Goal: Task Accomplishment & Management: Complete application form

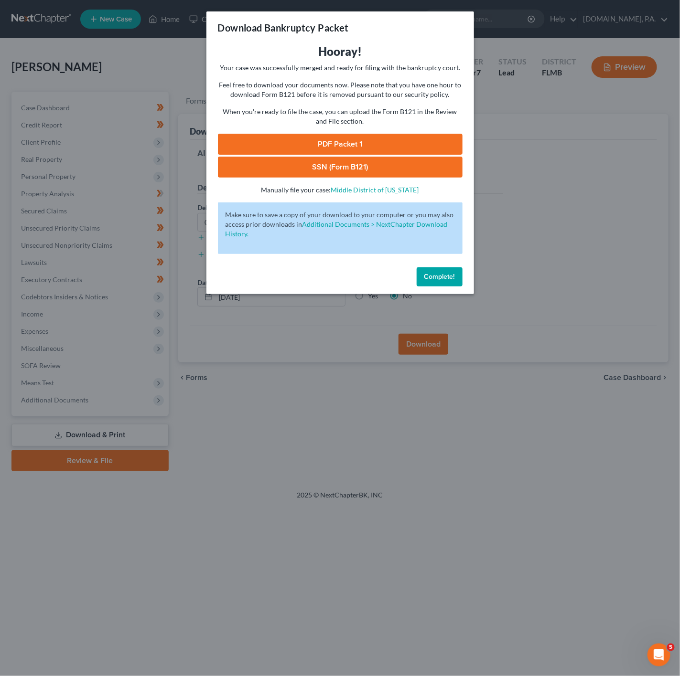
click at [576, 162] on div "Download Bankruptcy Packet Hooray! Your case was successfully merged and ready …" at bounding box center [340, 338] width 680 height 676
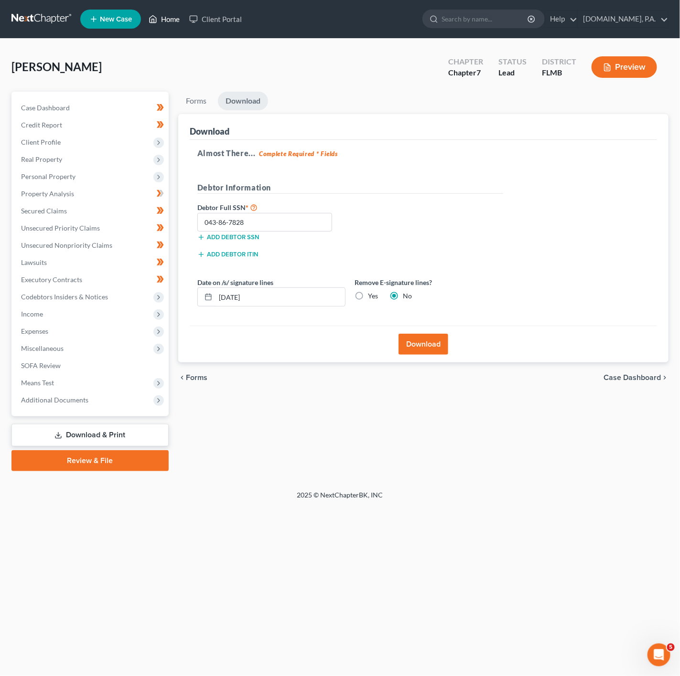
click at [175, 21] on link "Home" at bounding box center [164, 19] width 41 height 17
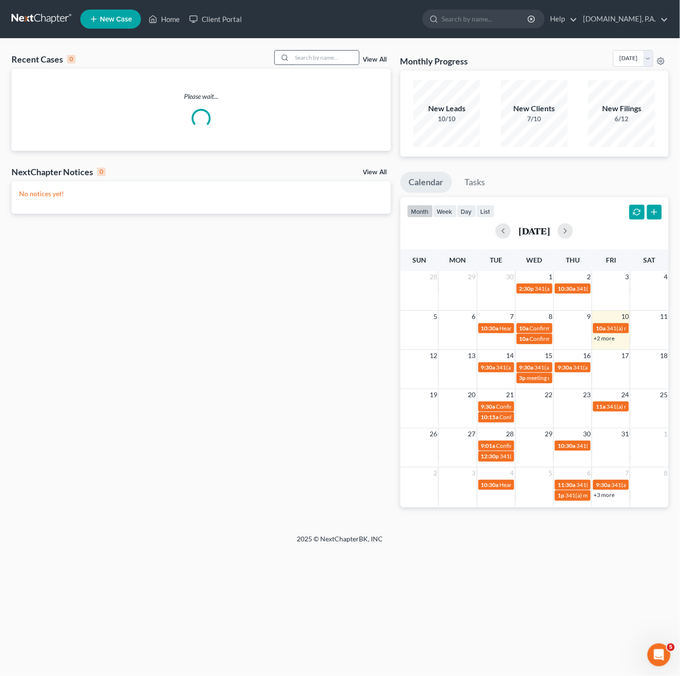
click at [299, 59] on input "search" at bounding box center [325, 58] width 67 height 14
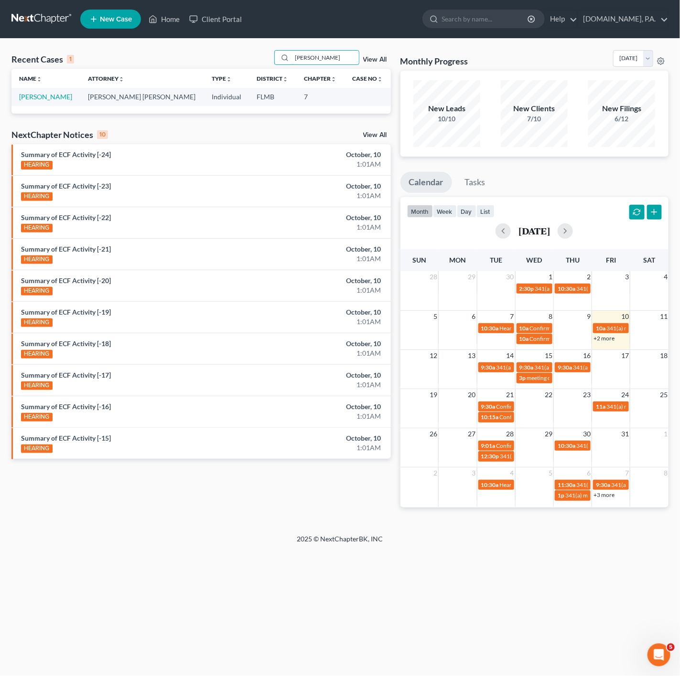
type input "SHULL"
click at [46, 102] on td "[PERSON_NAME]" at bounding box center [45, 97] width 69 height 18
click at [43, 100] on link "[PERSON_NAME]" at bounding box center [45, 97] width 53 height 8
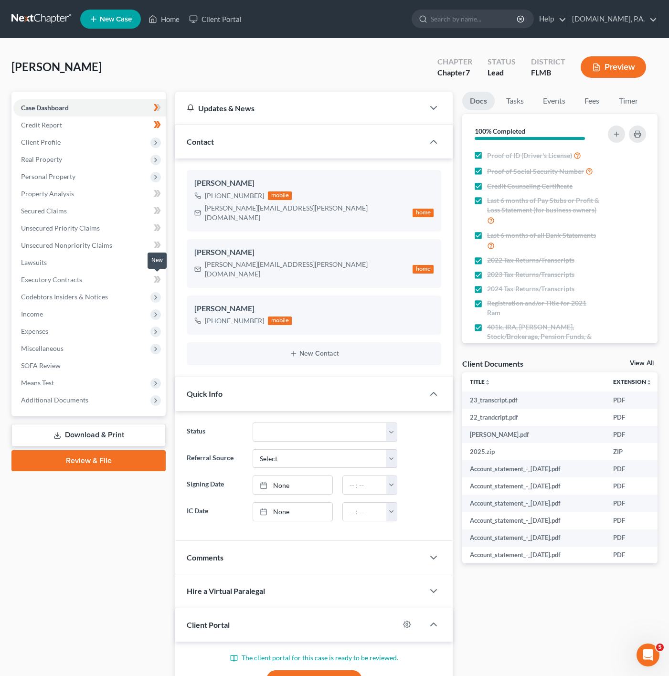
click at [152, 287] on span at bounding box center [157, 281] width 17 height 14
click at [156, 296] on icon at bounding box center [156, 298] width 8 height 8
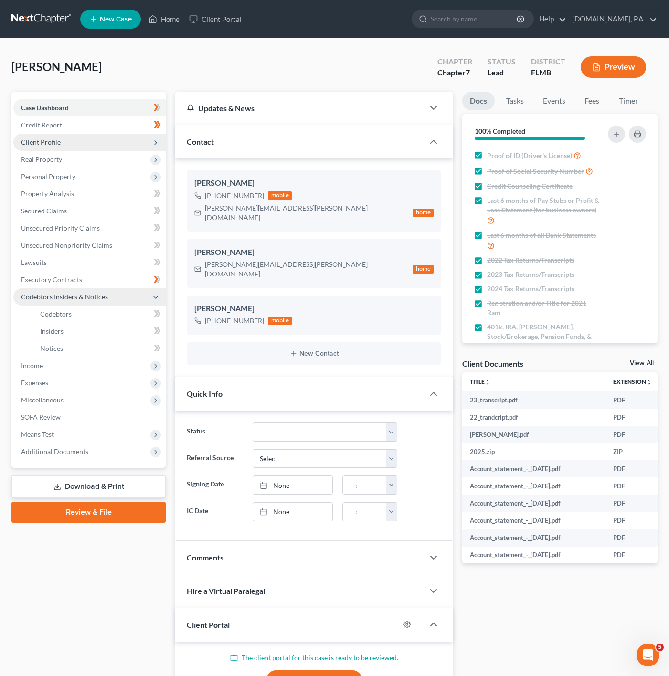
click at [87, 134] on span "Client Profile" at bounding box center [89, 142] width 152 height 17
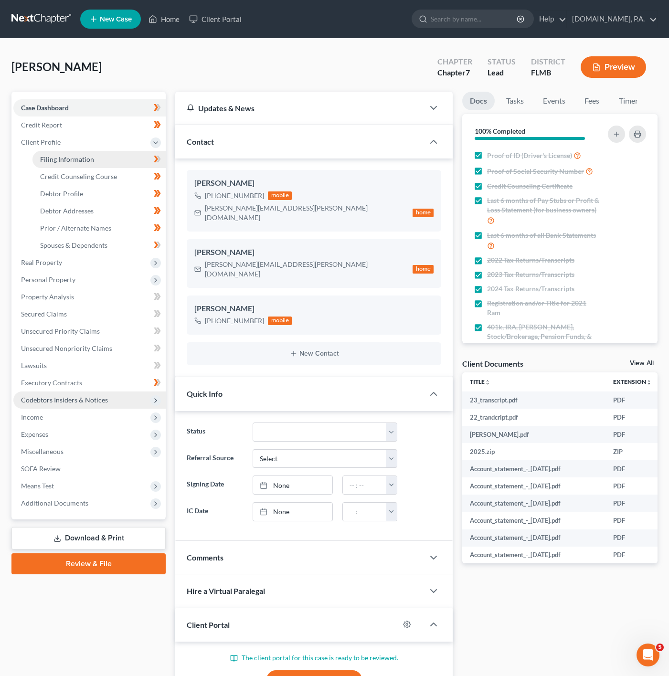
click at [105, 167] on link "Filing Information" at bounding box center [98, 159] width 133 height 17
select select "1"
select select "0"
select select "9"
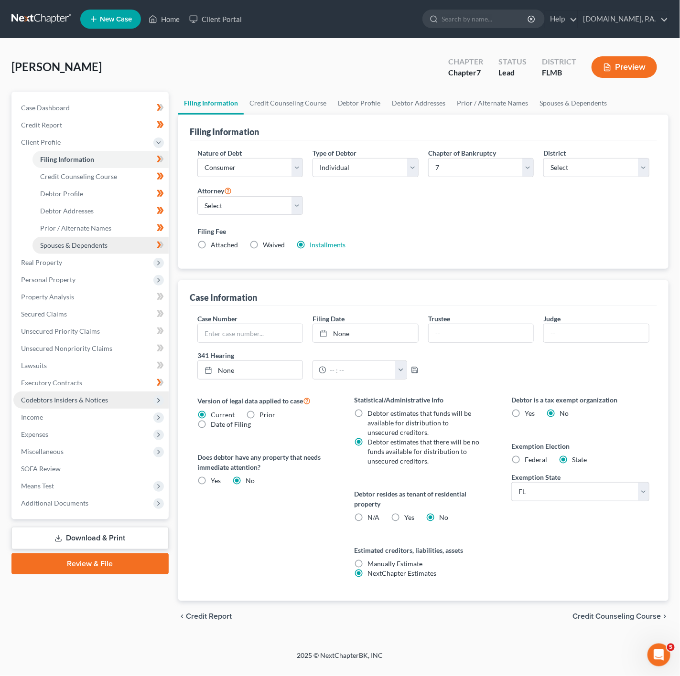
click at [115, 246] on link "Spouses & Dependents" at bounding box center [100, 245] width 136 height 17
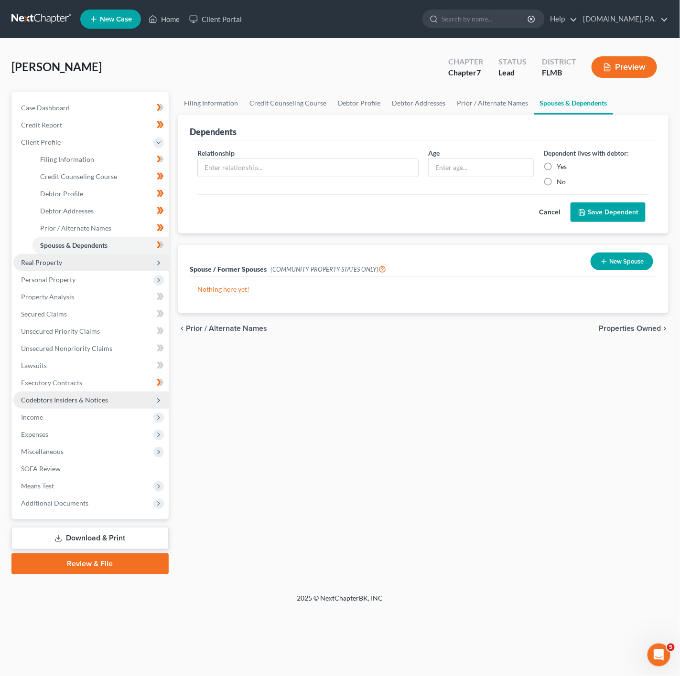
click at [105, 255] on span "Real Property" at bounding box center [90, 262] width 155 height 17
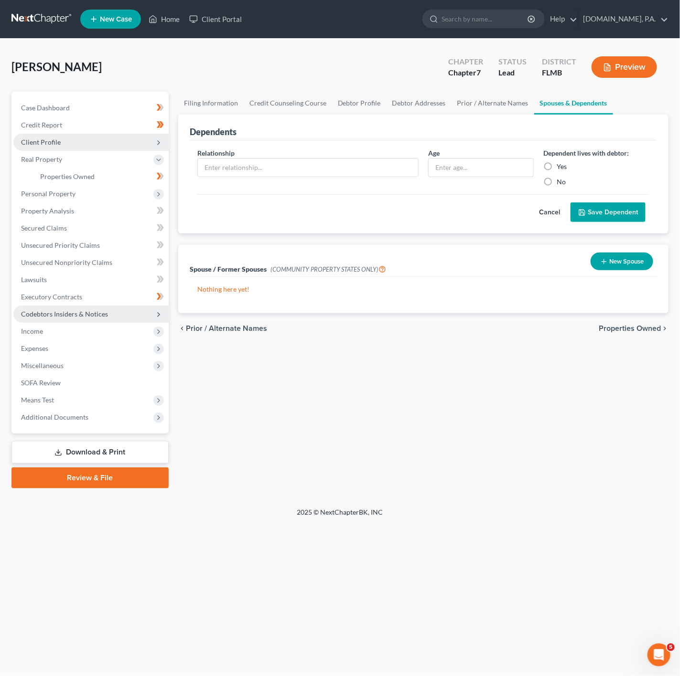
click at [137, 142] on span "Client Profile" at bounding box center [90, 142] width 155 height 17
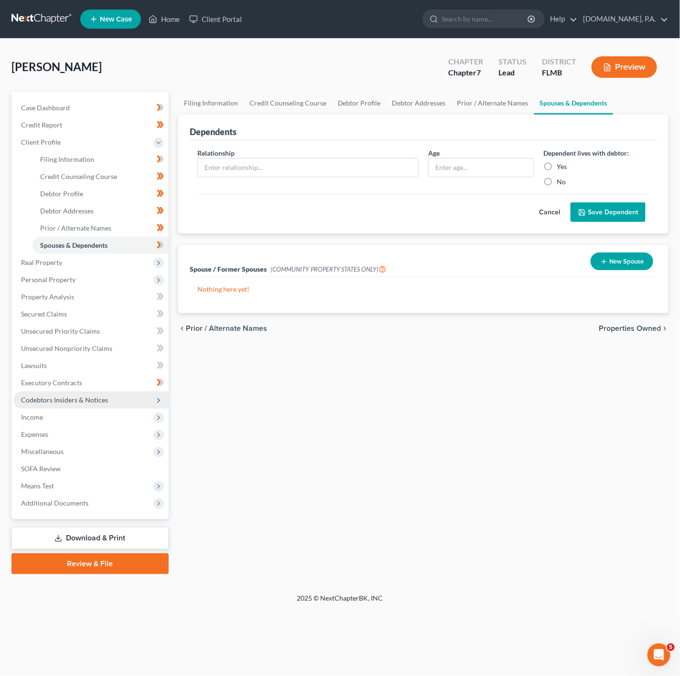
click at [545, 211] on button "Cancel" at bounding box center [549, 212] width 42 height 19
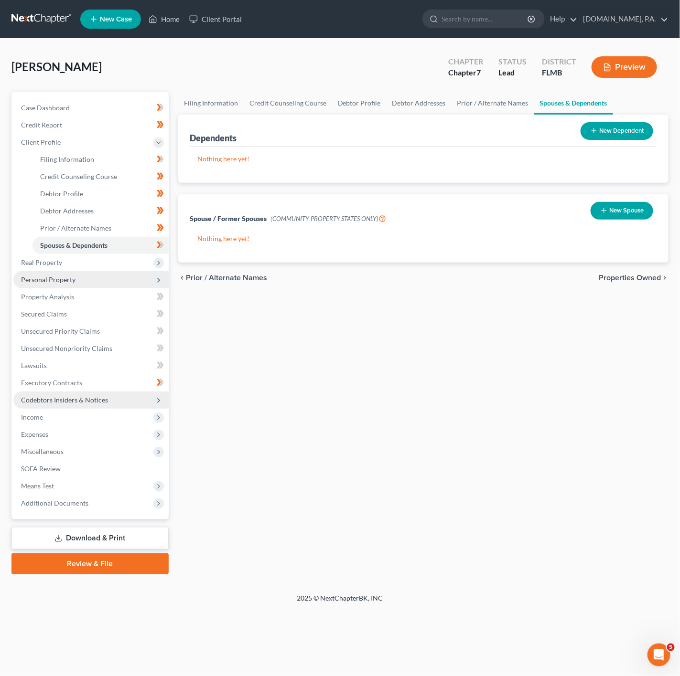
click at [136, 271] on span "Personal Property" at bounding box center [90, 279] width 155 height 17
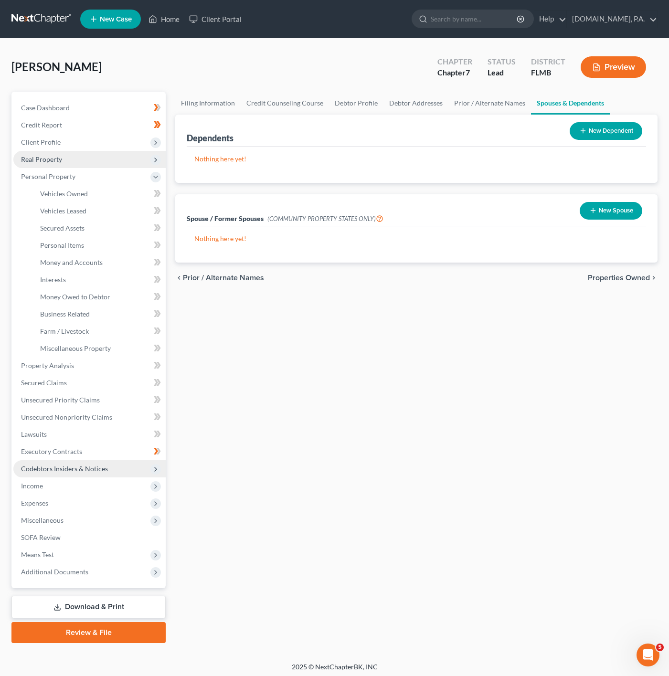
click at [152, 165] on span "Real Property" at bounding box center [89, 159] width 152 height 17
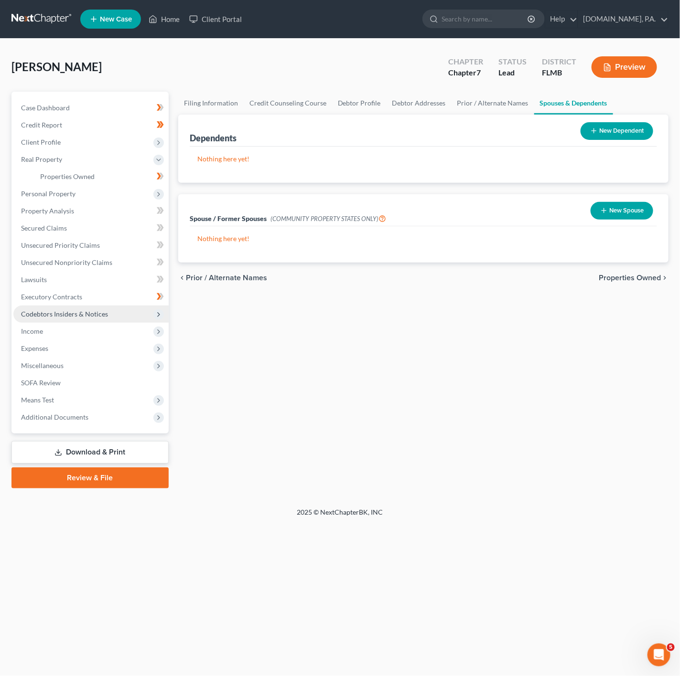
click at [115, 201] on span "Personal Property" at bounding box center [90, 193] width 155 height 17
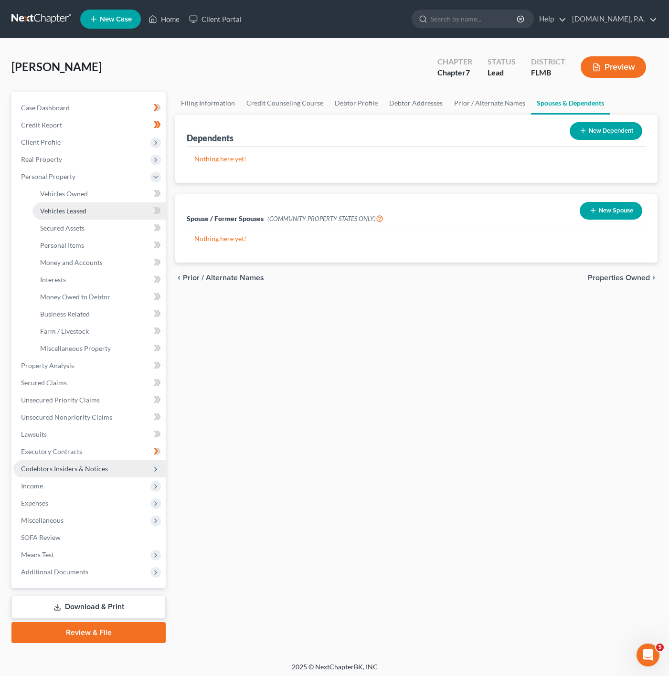
click at [122, 204] on link "Vehicles Leased" at bounding box center [98, 211] width 133 height 17
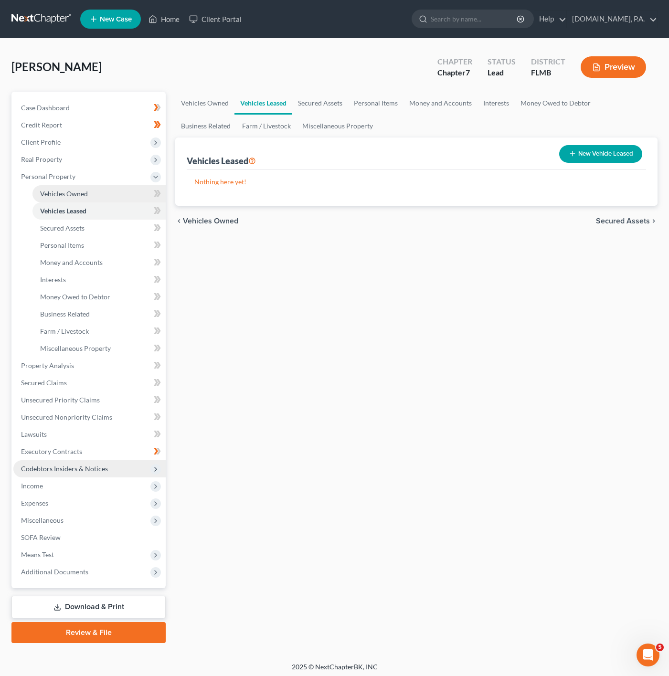
click at [125, 188] on link "Vehicles Owned" at bounding box center [98, 193] width 133 height 17
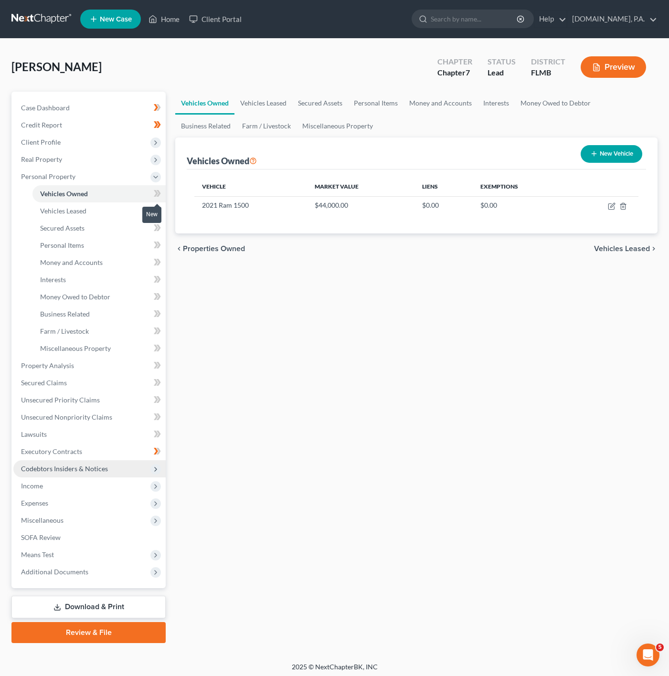
click at [152, 198] on span at bounding box center [157, 195] width 17 height 14
click at [612, 208] on icon "button" at bounding box center [612, 207] width 8 height 8
select select "0"
select select "5"
select select "2"
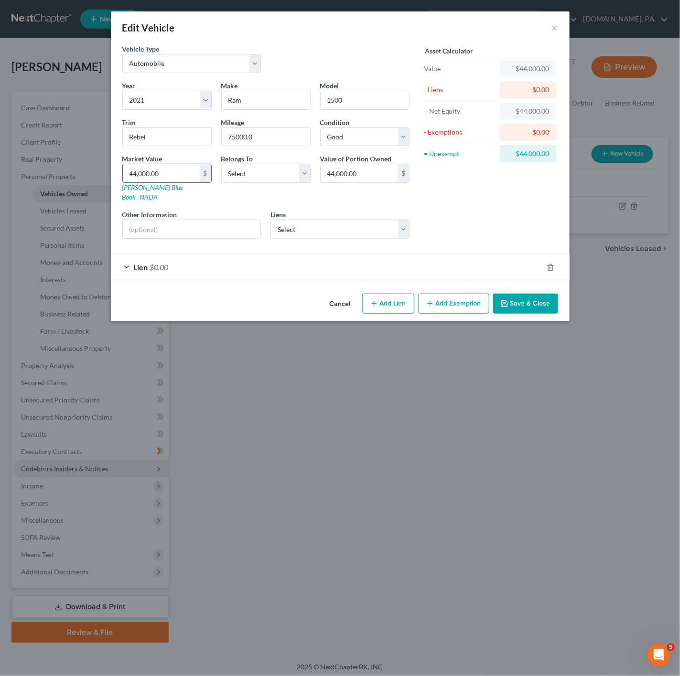
click at [152, 174] on input "44,000.00" at bounding box center [161, 173] width 77 height 18
click at [356, 147] on select "Select Excellent Very Good Good Fair Poor" at bounding box center [364, 137] width 89 height 19
select select "3"
click at [320, 128] on select "Select Excellent Very Good Good Fair Poor" at bounding box center [364, 137] width 89 height 19
click at [514, 265] on div "Lien $0.00" at bounding box center [327, 267] width 432 height 25
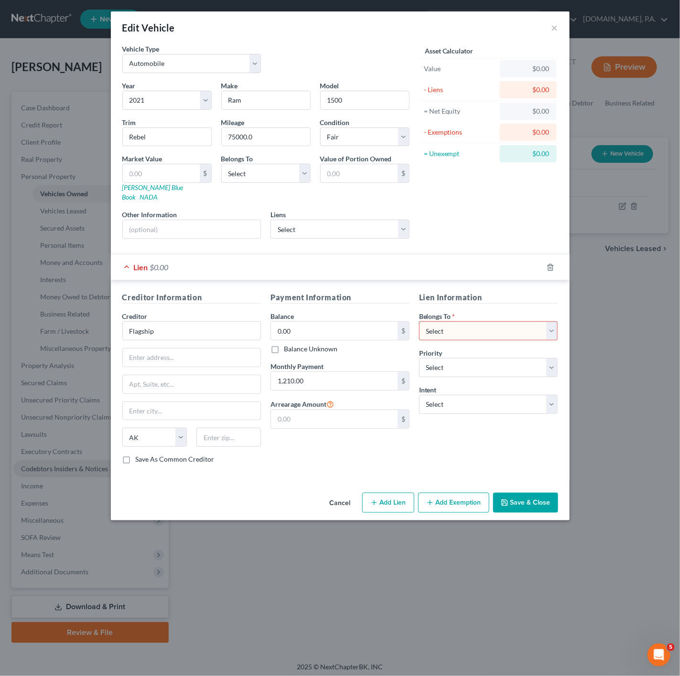
click at [514, 265] on div "Lien $0.00" at bounding box center [327, 267] width 432 height 25
click at [553, 264] on icon "button" at bounding box center [550, 268] width 8 height 8
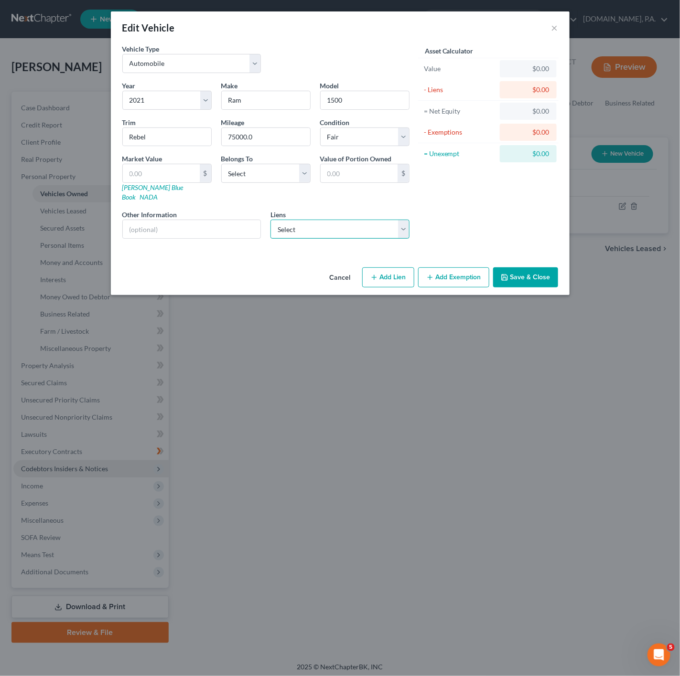
click at [358, 224] on select "Select Flagship Crd - $42,910.00 Syncb/Indian - $9,178.00 Blue Fcu - $0.00 Citi…" at bounding box center [339, 229] width 139 height 19
select select "0"
click at [270, 220] on select "Select Flagship Crd - $42,910.00 Syncb/Indian - $9,178.00 Blue Fcu - $0.00 Citi…" at bounding box center [339, 229] width 139 height 19
select select
select select "45"
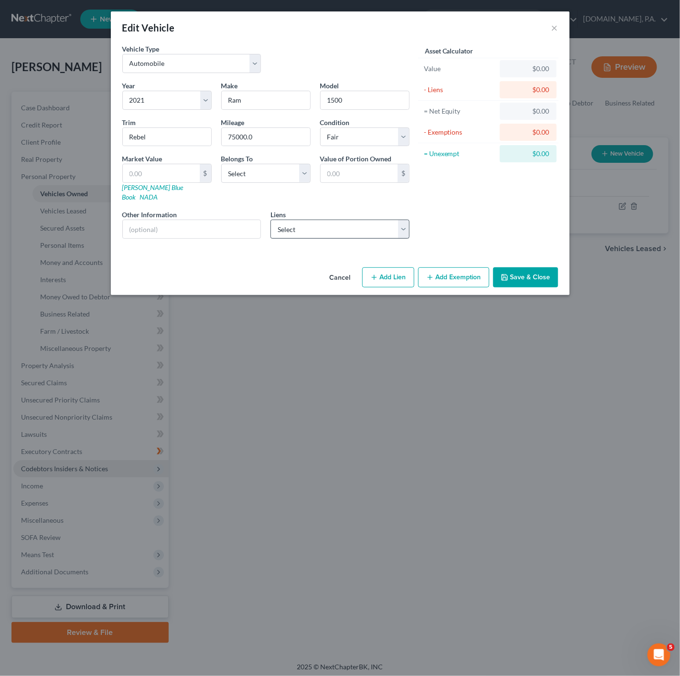
select select "0"
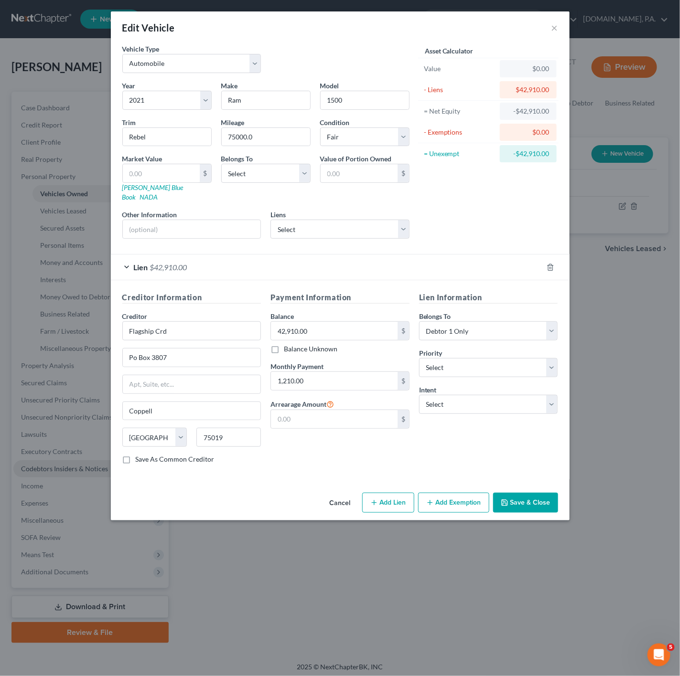
click at [511, 493] on button "Save & Close" at bounding box center [525, 503] width 65 height 20
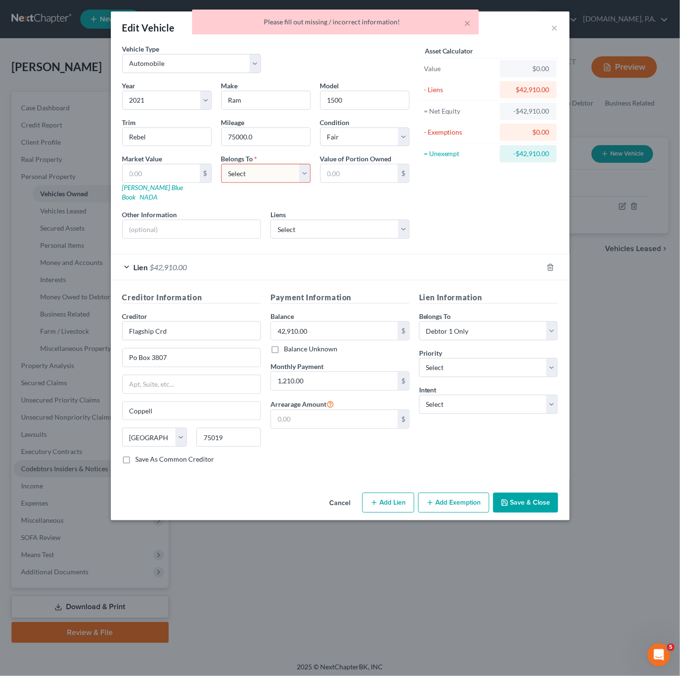
click at [267, 166] on select "Select Debtor 1 Only Debtor 2 Only Debtor 1 And Debtor 2 Only At Least One Of T…" at bounding box center [265, 173] width 89 height 19
select select "0"
click at [221, 165] on select "Select Debtor 1 Only Debtor 2 Only Debtor 1 And Debtor 2 Only At Least One Of T…" at bounding box center [265, 173] width 89 height 19
click at [537, 493] on button "Save & Close" at bounding box center [525, 503] width 65 height 20
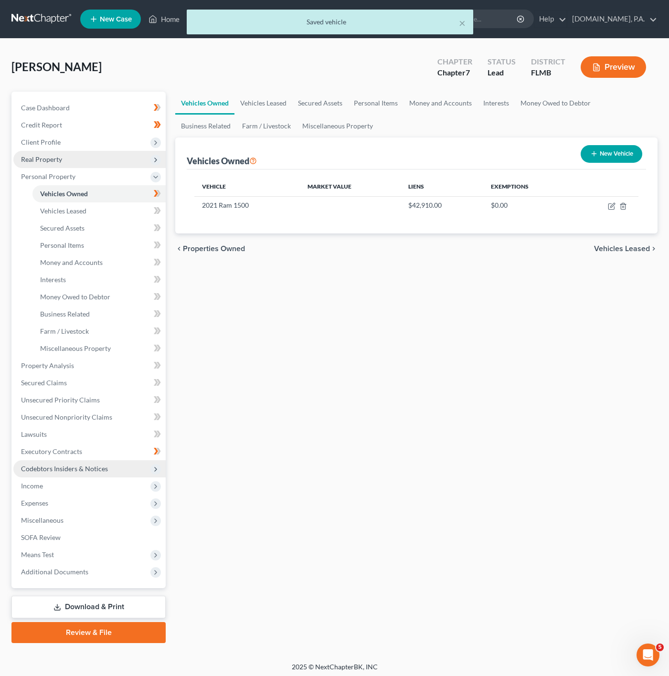
click at [71, 160] on span "Real Property" at bounding box center [89, 159] width 152 height 17
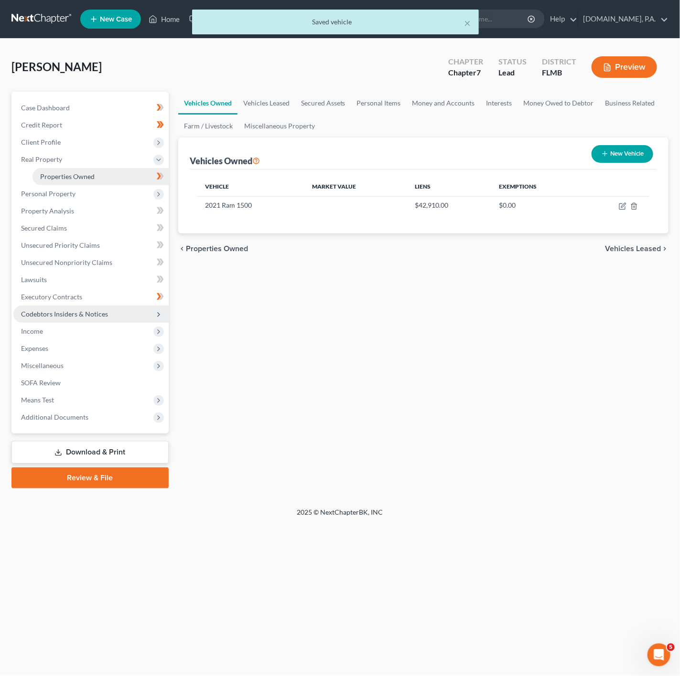
click at [129, 182] on link "Properties Owned" at bounding box center [100, 176] width 136 height 17
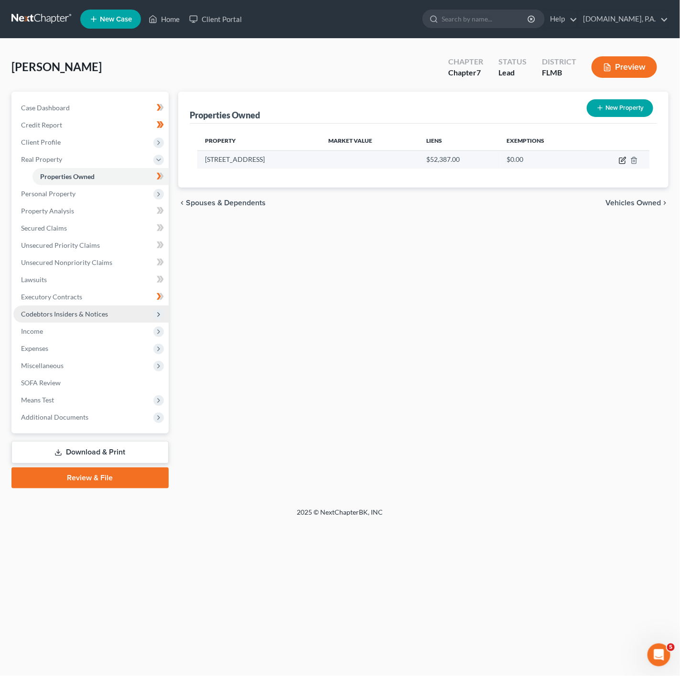
click at [619, 160] on icon "button" at bounding box center [623, 161] width 8 height 8
select select "9"
select select "0"
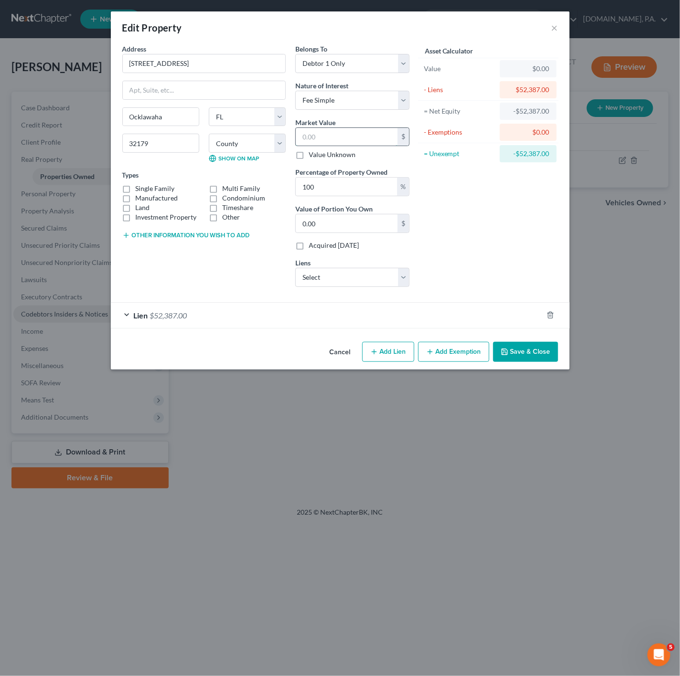
click at [373, 141] on input "text" at bounding box center [347, 137] width 102 height 18
click at [509, 205] on div "Asset Calculator Value $0.00 - Liens $52,387.00 = Net Equity -$52,387.00 - Exem…" at bounding box center [488, 169] width 149 height 251
click at [454, 152] on div "= Unexempt" at bounding box center [460, 154] width 72 height 10
drag, startPoint x: 459, startPoint y: 154, endPoint x: 425, endPoint y: 155, distance: 34.4
click at [425, 155] on div "= Unexempt" at bounding box center [460, 154] width 72 height 10
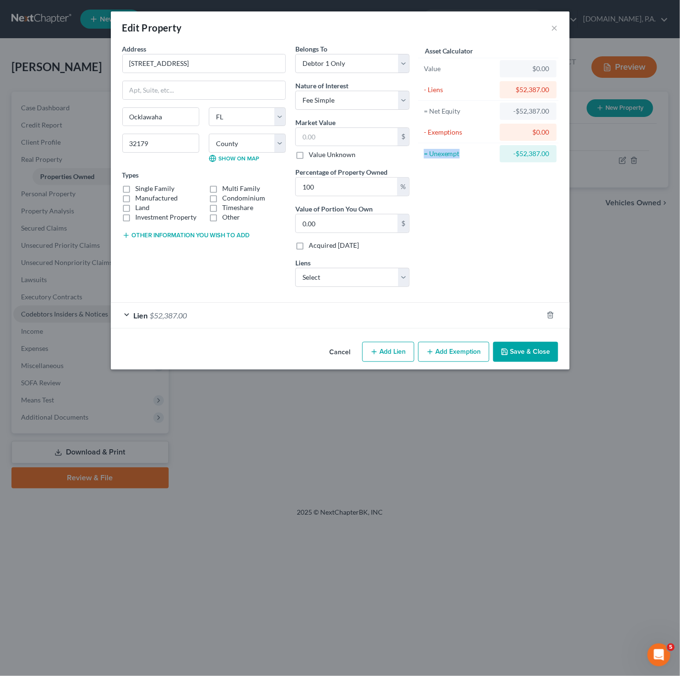
click at [440, 168] on div "Asset Calculator Value $0.00 - Liens $52,387.00 = Net Equity -$52,387.00 - Exem…" at bounding box center [488, 169] width 149 height 251
click at [449, 161] on div "= Unexempt" at bounding box center [460, 153] width 80 height 17
click at [221, 70] on input "13535 SE 118th Street" at bounding box center [204, 63] width 162 height 18
drag, startPoint x: 227, startPoint y: 58, endPoint x: 85, endPoint y: 30, distance: 144.5
click at [85, 30] on div "Edit Property × Address * 13535 SE 118th Street Ocklawaha State AL AK AR AZ CA …" at bounding box center [340, 338] width 680 height 676
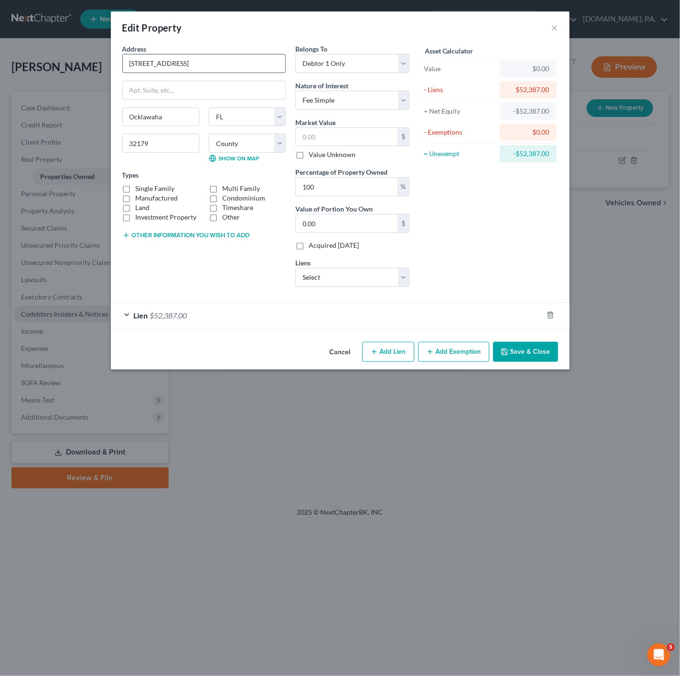
click at [236, 64] on input "13535 SE 118th Street" at bounding box center [204, 63] width 162 height 18
drag, startPoint x: 234, startPoint y: 64, endPoint x: 86, endPoint y: 61, distance: 148.1
click at [86, 61] on div "Edit Property × Address * 13535 SE 118th Street Ocklawaha State AL AK AR AZ CA …" at bounding box center [340, 338] width 680 height 676
drag, startPoint x: 176, startPoint y: 112, endPoint x: 122, endPoint y: 111, distance: 54.5
click at [122, 111] on div "Ocklawaha" at bounding box center [160, 116] width 77 height 19
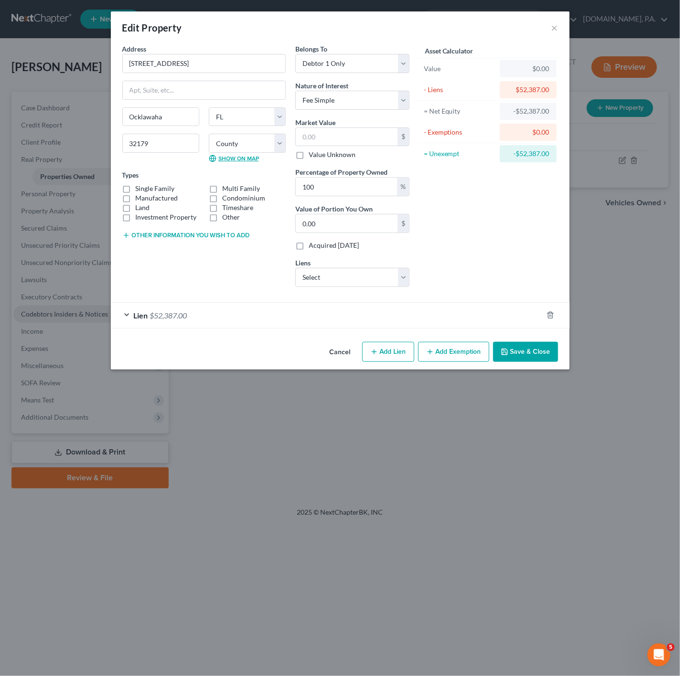
click at [254, 162] on link "Show on Map" at bounding box center [234, 159] width 50 height 8
drag, startPoint x: 253, startPoint y: 65, endPoint x: 117, endPoint y: 48, distance: 137.2
click at [117, 48] on div "Address * 13535 SE 118th Street Ocklawaha State AL AK AR AZ CA CO CT DE DC FL G…" at bounding box center [203, 169] width 173 height 251
click at [327, 144] on input "text" at bounding box center [347, 137] width 102 height 18
paste input "70,600"
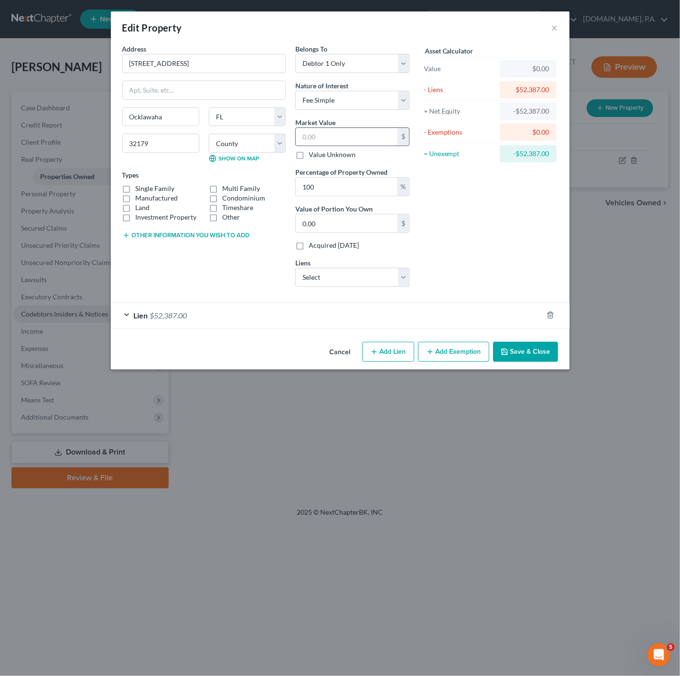
type input "70,600"
type input "70,600.00"
type input "70,600"
click at [390, 283] on select "Select Flagship - $0.00 Syncb/Indian - $9,178.00 Blue Fcu - $0.00 Citizensone -…" at bounding box center [352, 277] width 114 height 19
click at [479, 274] on div "Asset Calculator Value $70,600.00 - Liens $52,387.00 = Net Equity -$52,387.00 -…" at bounding box center [488, 169] width 149 height 251
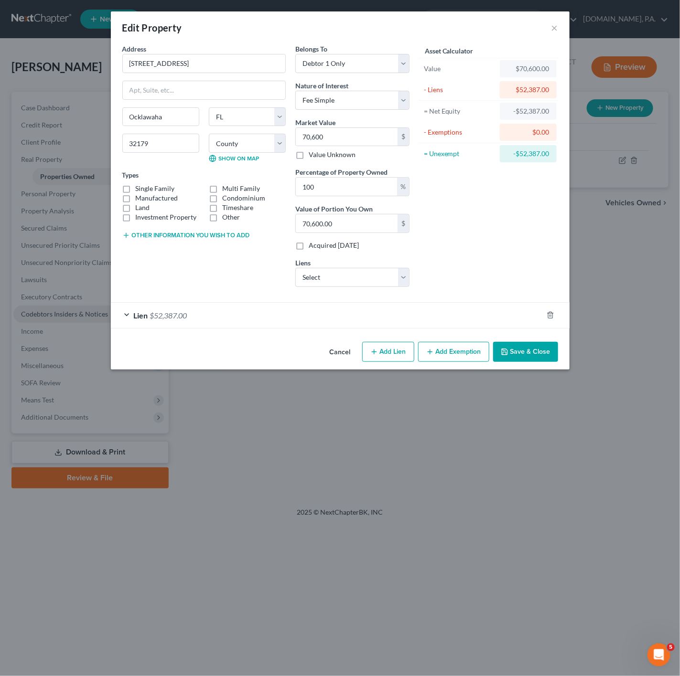
drag, startPoint x: 459, startPoint y: 357, endPoint x: 274, endPoint y: 413, distance: 193.1
click at [459, 357] on button "Add Exemption" at bounding box center [453, 352] width 71 height 20
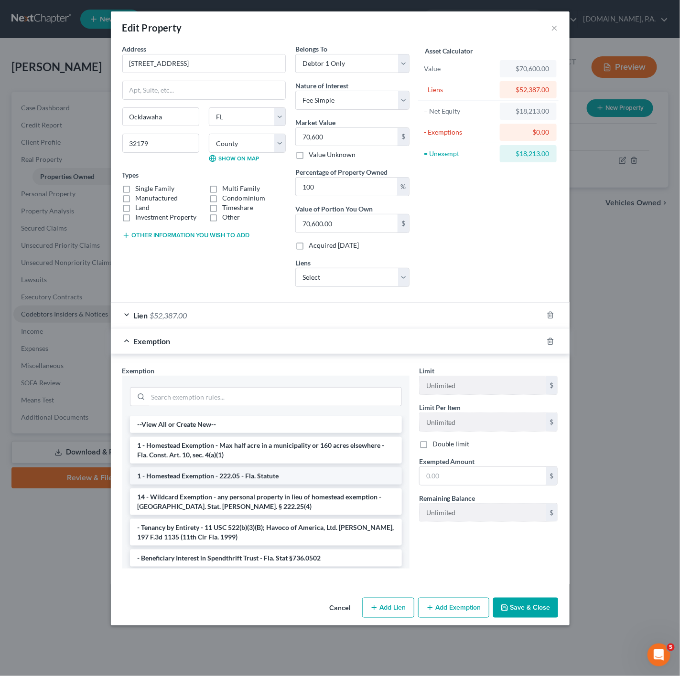
click at [262, 484] on li "1 - Homestead Exemption - 222.05 - Fla. Statute" at bounding box center [266, 476] width 272 height 17
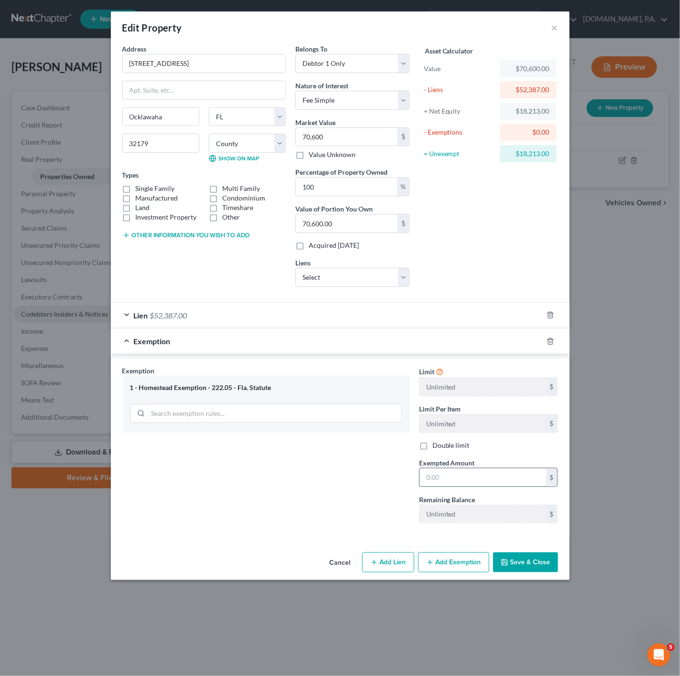
click at [477, 475] on input "text" at bounding box center [482, 478] width 127 height 18
type input "18,213"
click at [302, 539] on div "Exemption Set must be selected for CA. Exemption * 1 - Homestead Exemption - 22…" at bounding box center [340, 446] width 459 height 185
click at [527, 565] on button "Save & Close" at bounding box center [525, 563] width 65 height 20
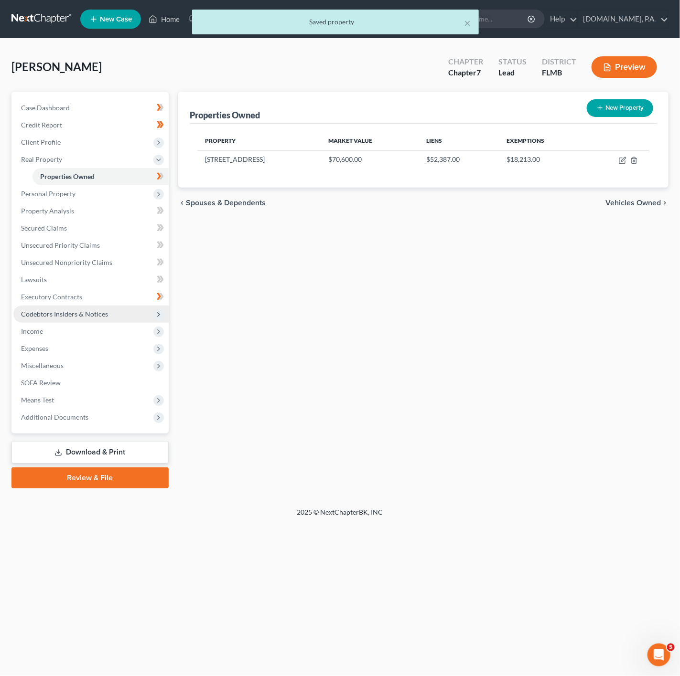
click at [168, 180] on span at bounding box center [160, 178] width 17 height 14
click at [148, 194] on span "Personal Property" at bounding box center [90, 193] width 155 height 17
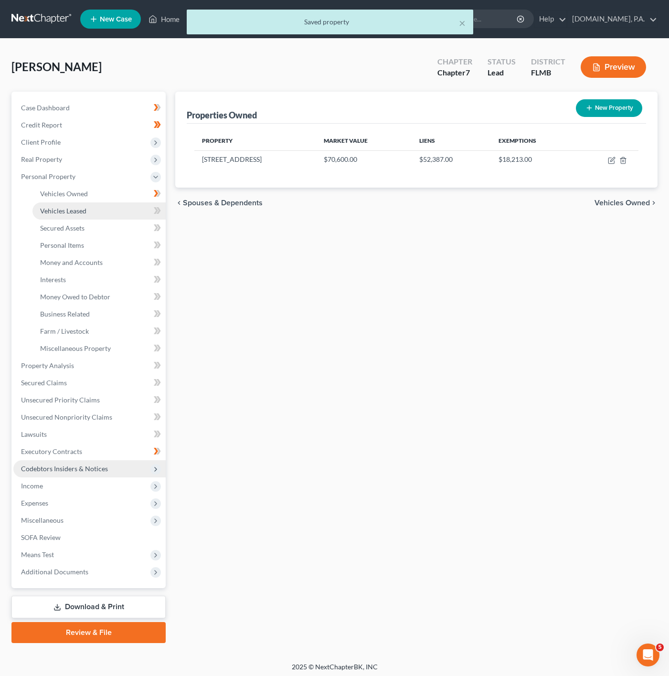
click at [121, 212] on link "Vehicles Leased" at bounding box center [98, 211] width 133 height 17
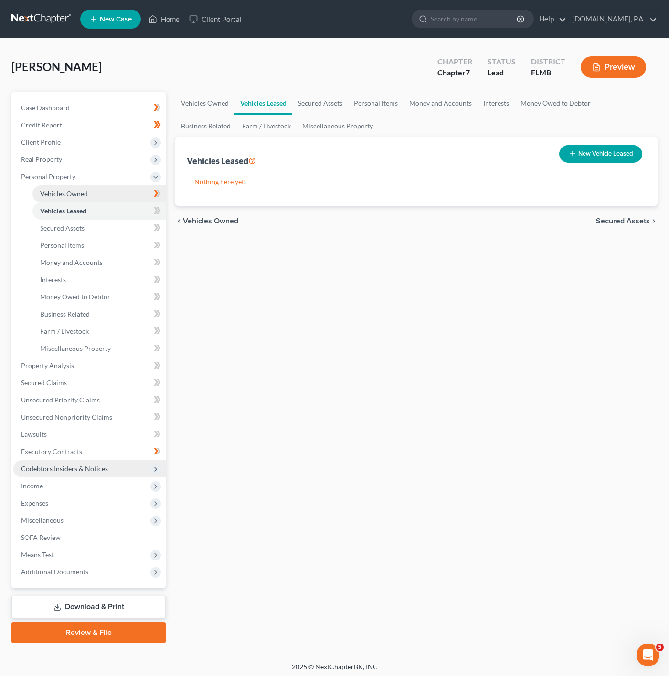
click at [128, 193] on link "Vehicles Owned" at bounding box center [98, 193] width 133 height 17
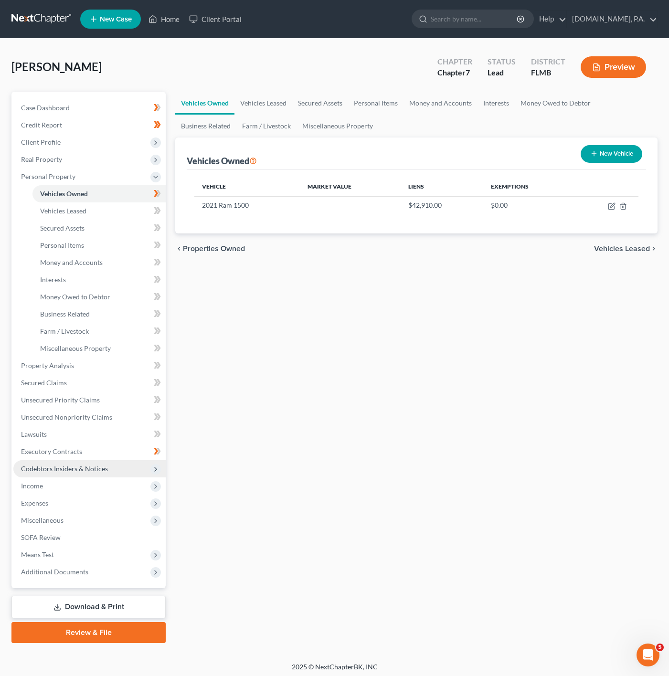
drag, startPoint x: 246, startPoint y: 62, endPoint x: 218, endPoint y: 75, distance: 30.4
click at [246, 62] on div "Shull, Brady Upgraded Chapter Chapter 7 Status Lead District FLMB Preview" at bounding box center [334, 71] width 646 height 42
click at [107, 174] on span "Personal Property" at bounding box center [89, 176] width 152 height 17
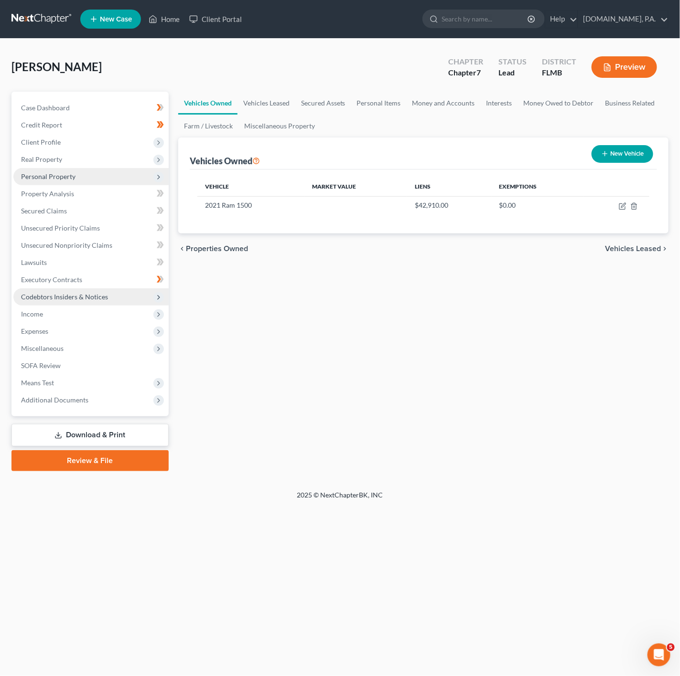
click at [102, 171] on span "Personal Property" at bounding box center [90, 176] width 155 height 17
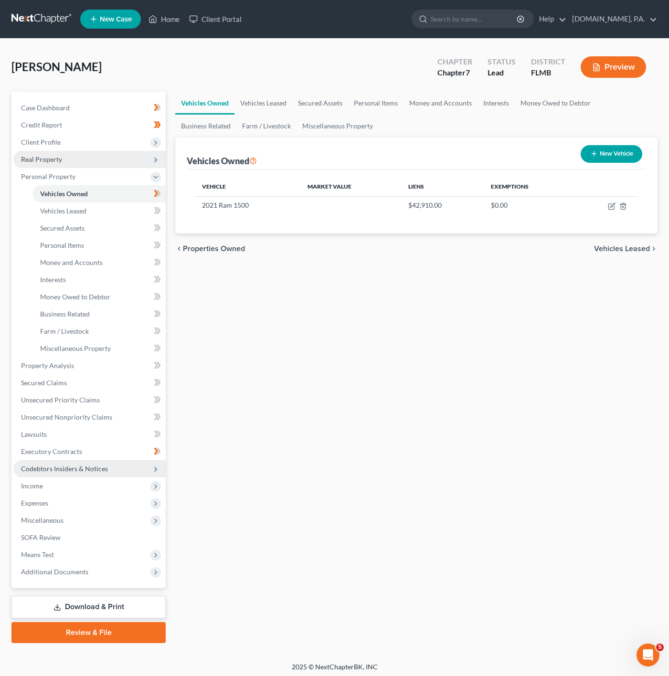
click at [110, 160] on span "Real Property" at bounding box center [89, 159] width 152 height 17
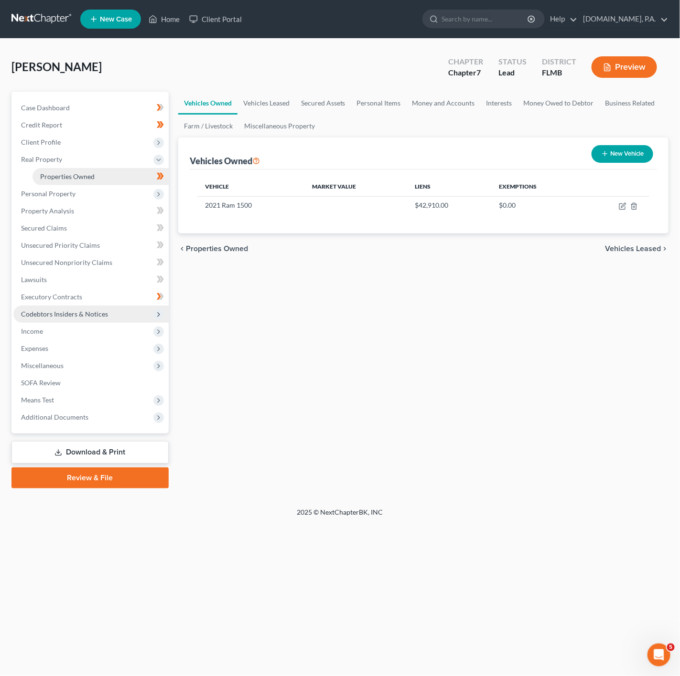
click at [115, 178] on link "Properties Owned" at bounding box center [100, 176] width 136 height 17
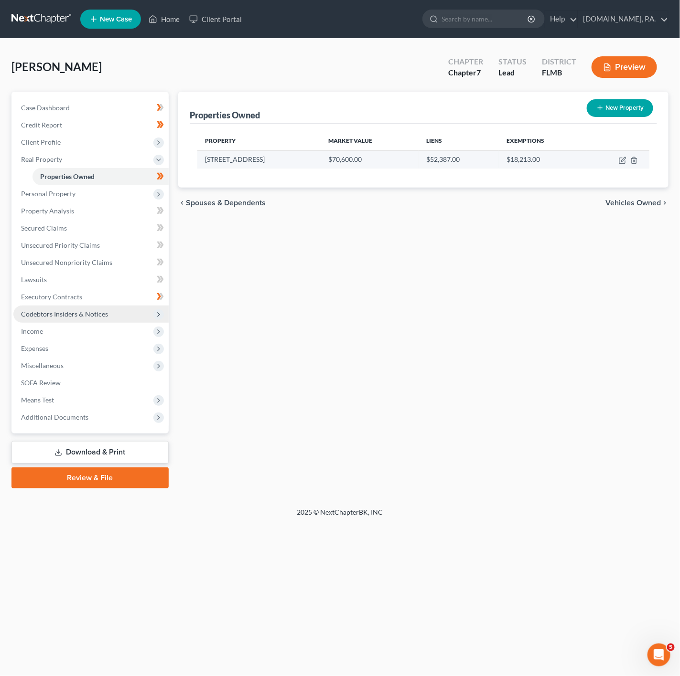
drag, startPoint x: 276, startPoint y: 162, endPoint x: 197, endPoint y: 162, distance: 78.8
click at [197, 162] on td "13535 SE 118th Street" at bounding box center [259, 159] width 124 height 18
copy td "13535 SE 118th Street"
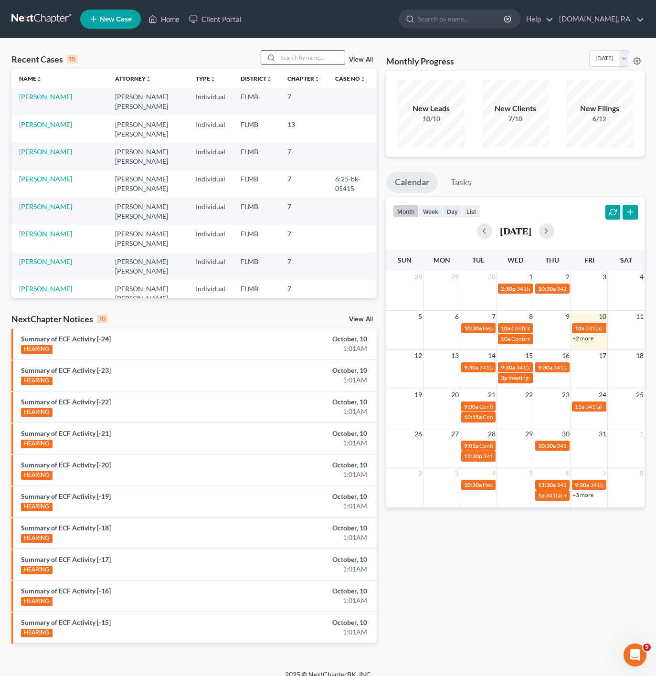
click at [328, 54] on input "search" at bounding box center [311, 58] width 67 height 14
type input "m"
click at [218, 6] on nav "Home New Case Client Portal [DOMAIN_NAME], P.A. [PERSON_NAME][EMAIL_ADDRESS][DO…" at bounding box center [328, 19] width 656 height 38
click at [215, 28] on ul "New Case Home Client Portal - No Result - See all results Or Press Enter... Hel…" at bounding box center [362, 19] width 565 height 25
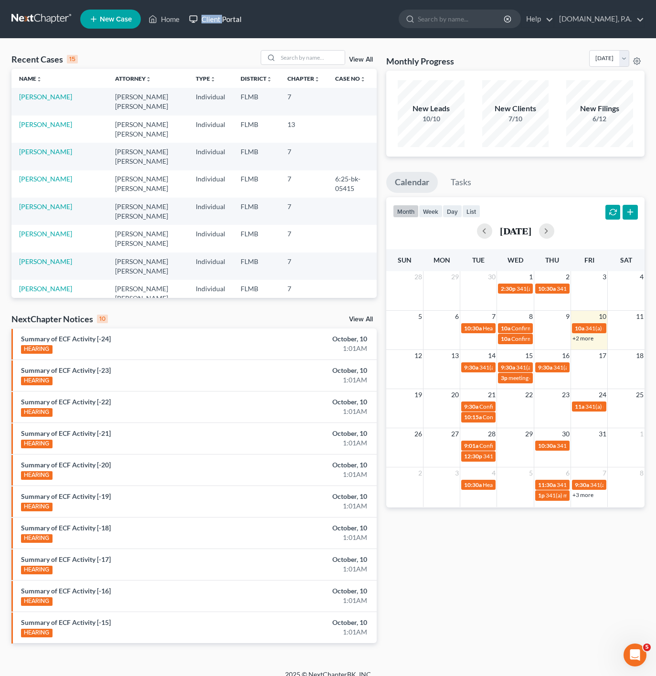
click at [218, 18] on link "Client Portal" at bounding box center [215, 19] width 62 height 17
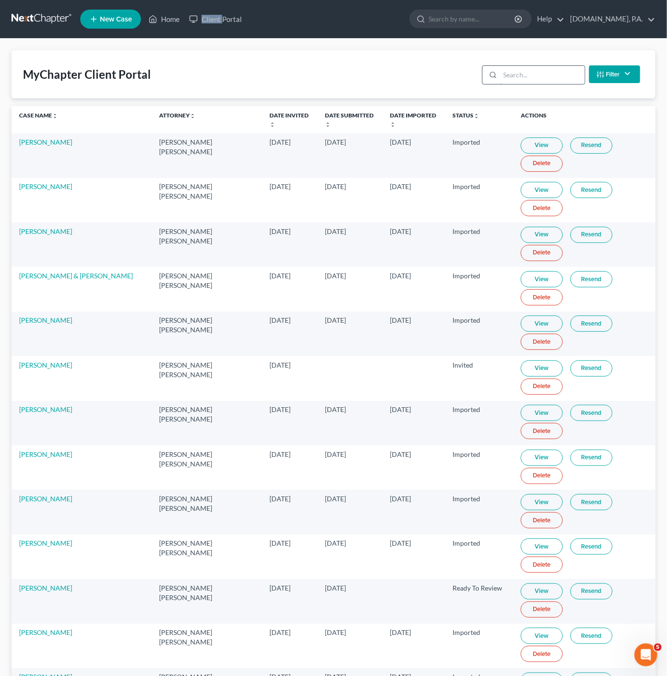
click at [500, 80] on input "search" at bounding box center [542, 75] width 85 height 18
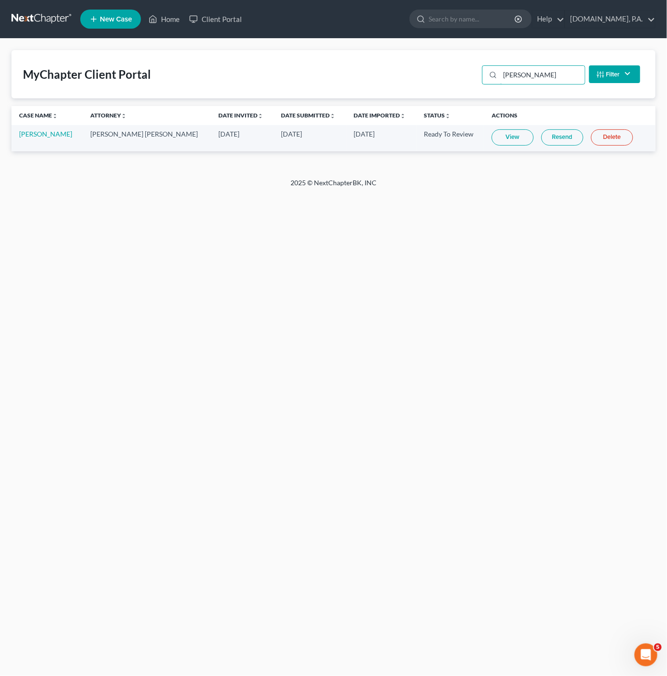
type input "[PERSON_NAME]"
click at [508, 138] on link "View" at bounding box center [512, 137] width 42 height 16
click at [162, 23] on link "Home" at bounding box center [164, 19] width 41 height 17
